Goal: Information Seeking & Learning: Learn about a topic

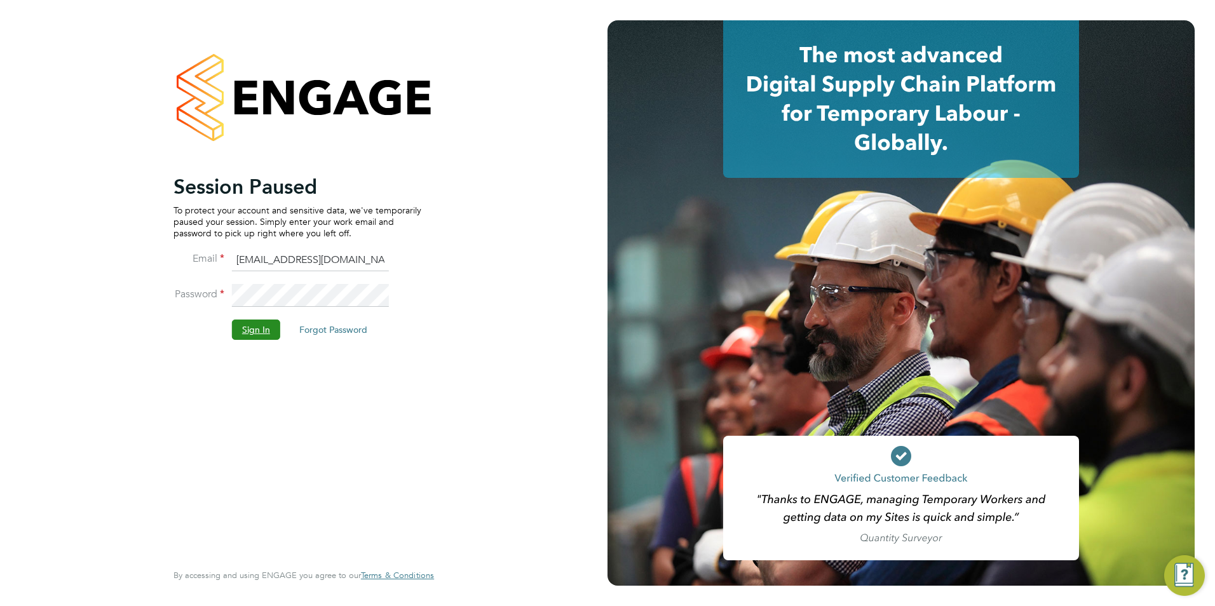
click at [255, 333] on button "Sign In" at bounding box center [256, 330] width 48 height 20
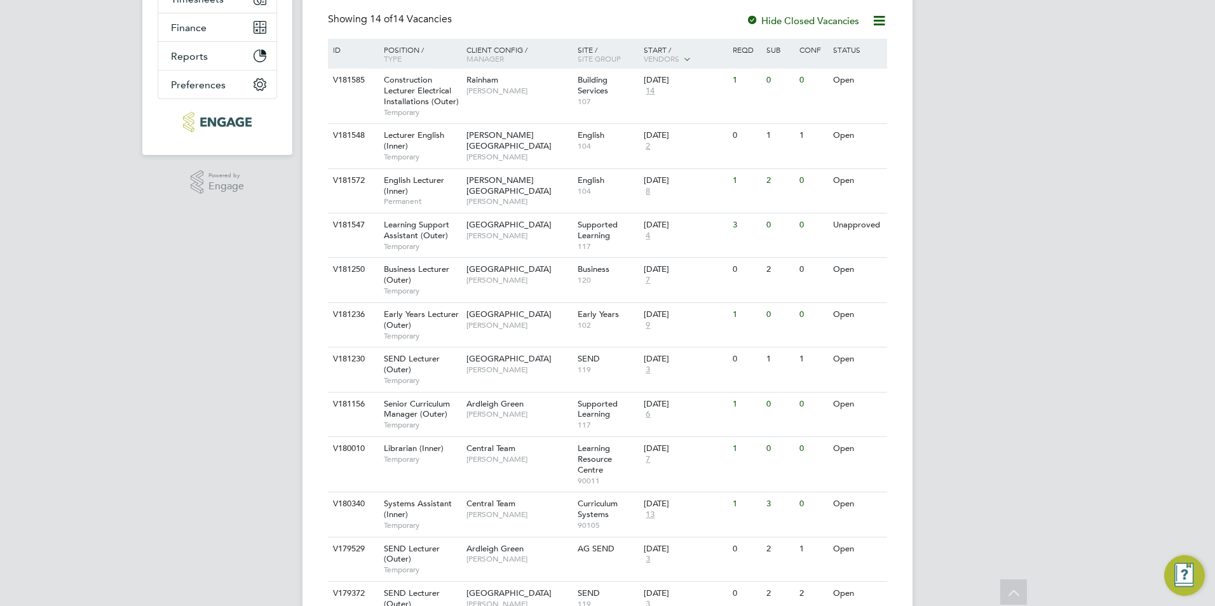
scroll to position [191, 0]
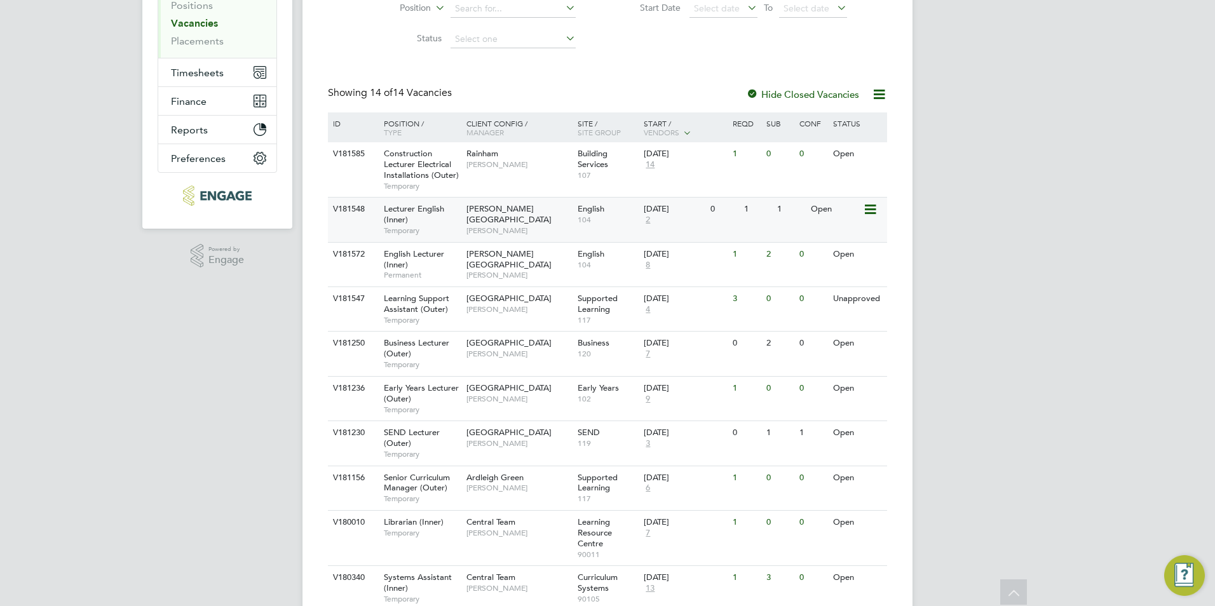
click at [419, 212] on span "Lecturer English (Inner)" at bounding box center [414, 214] width 60 height 22
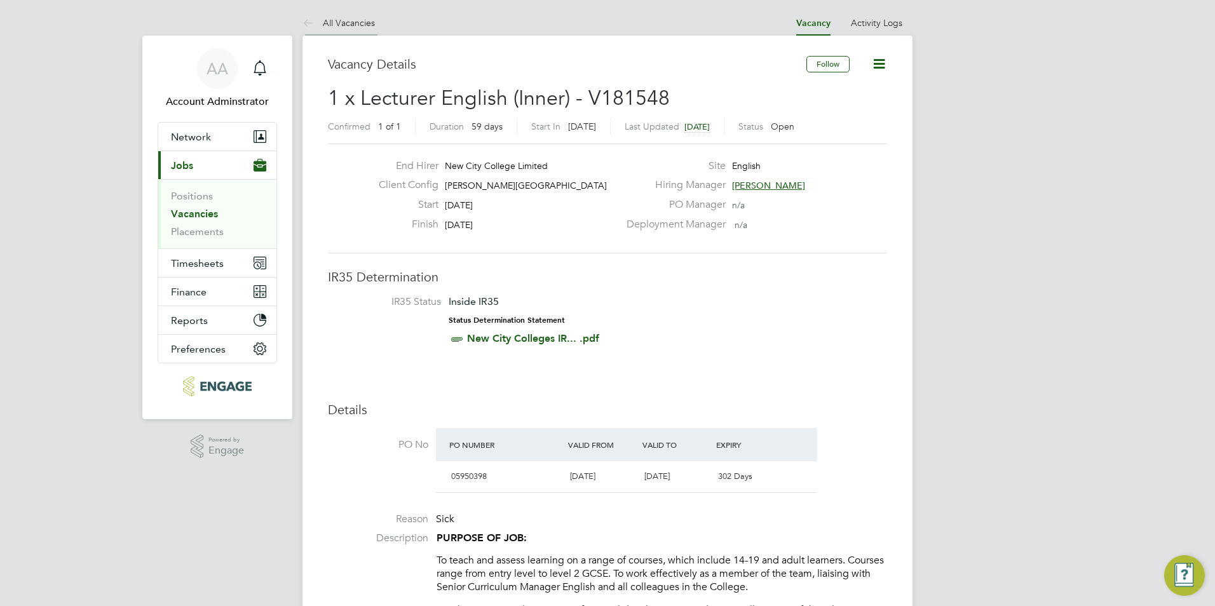
click at [326, 21] on link "All Vacancies" at bounding box center [338, 22] width 72 height 11
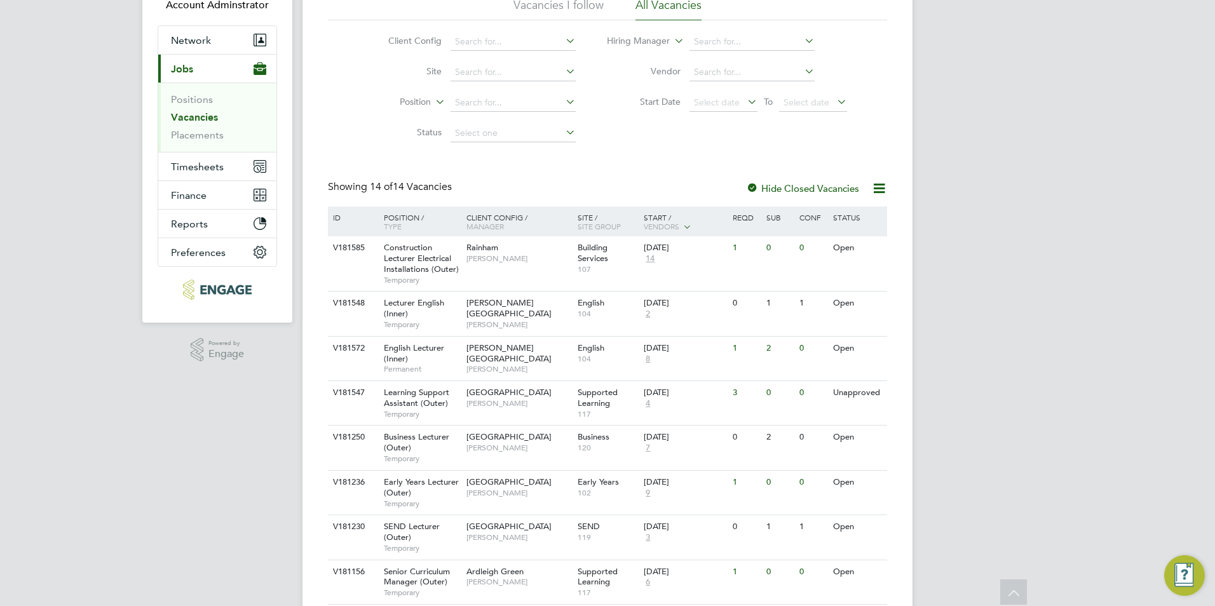
scroll to position [127, 0]
